Goal: Task Accomplishment & Management: Use online tool/utility

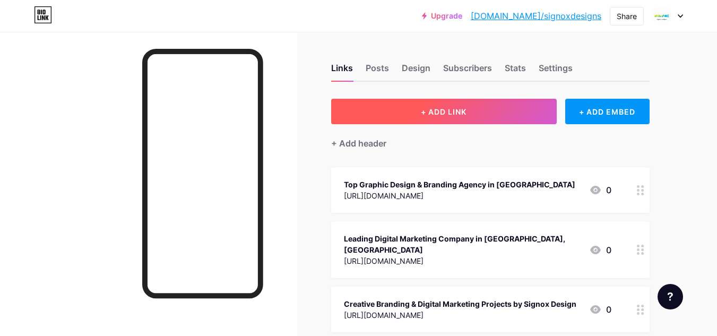
click at [458, 108] on span "+ ADD LINK" at bounding box center [444, 111] width 46 height 9
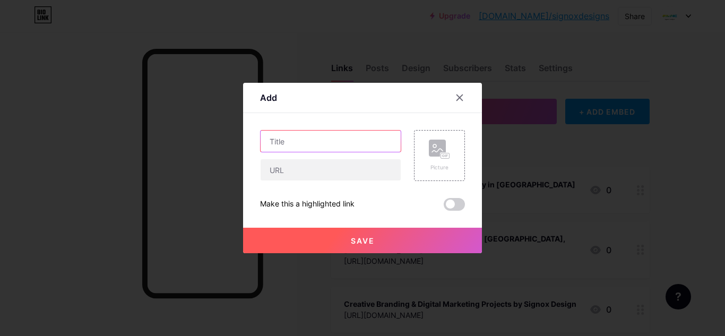
click at [291, 147] on input "text" at bounding box center [331, 141] width 140 height 21
paste input "[URL][DOMAIN_NAME]"
type input "[URL][DOMAIN_NAME]"
click at [322, 182] on div "Picture Make this a highlighted link Save" at bounding box center [362, 170] width 205 height 81
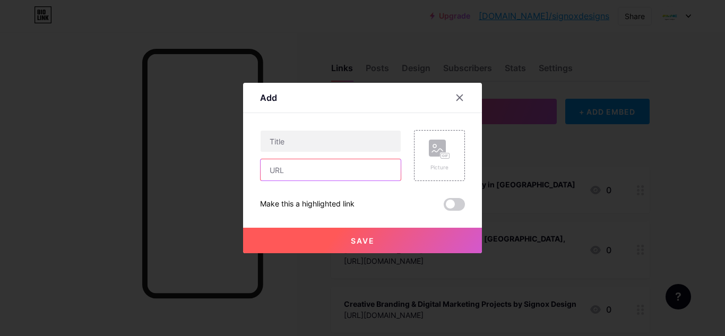
click at [334, 174] on input "text" at bounding box center [331, 169] width 140 height 21
paste input "[URL][DOMAIN_NAME]"
type input "[URL][DOMAIN_NAME]"
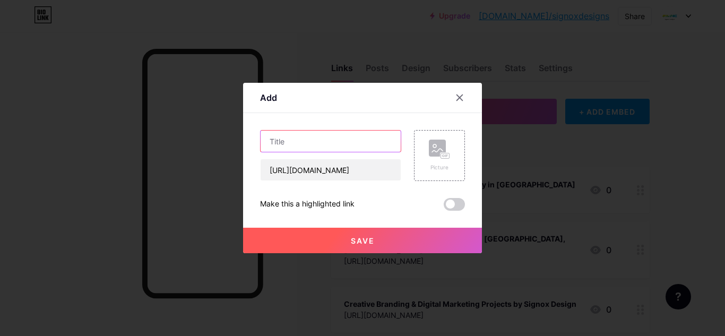
click at [290, 140] on input "text" at bounding box center [331, 141] width 140 height 21
paste input "Top Digital Marketing Agency in [GEOGRAPHIC_DATA] - Signox Designs"
type input "Top Digital Marketing Agency in [GEOGRAPHIC_DATA] - Signox Designs"
click at [357, 236] on span "Save" at bounding box center [363, 240] width 24 height 9
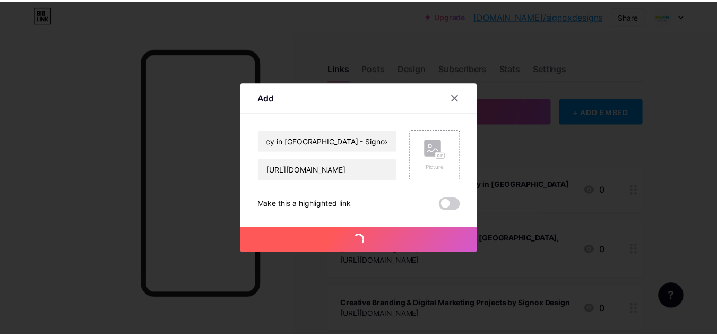
scroll to position [0, 0]
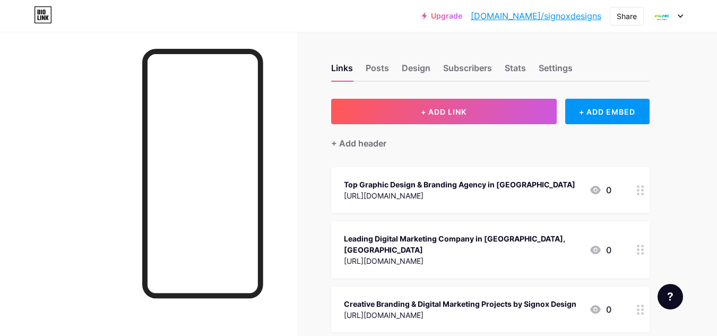
click at [628, 5] on div "Upgrade [DOMAIN_NAME]/signox... [DOMAIN_NAME]/signoxdesigns Share Switch accoun…" at bounding box center [358, 16] width 717 height 32
click at [617, 15] on div "Share" at bounding box center [627, 16] width 20 height 11
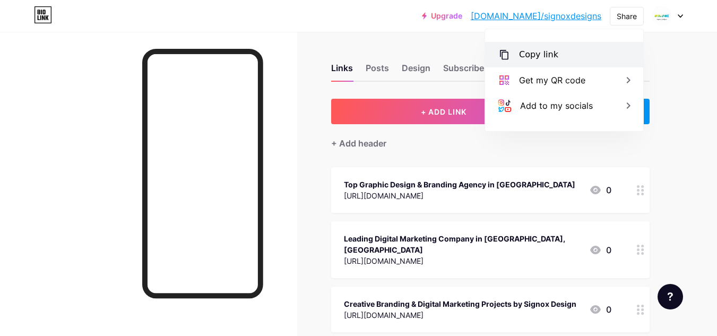
click at [529, 54] on div "Copy link" at bounding box center [538, 54] width 39 height 13
